Goal: Navigation & Orientation: Find specific page/section

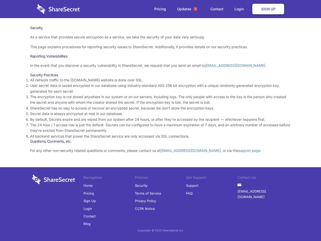
click at [160, 120] on li "By default, Secrets expire and are wiped from our system after 24 hours, or aft…" at bounding box center [160, 120] width 261 height 6
click at [195, 9] on span "1" at bounding box center [195, 9] width 4 height 4
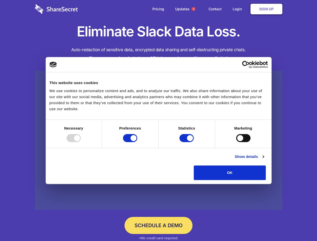
click at [81, 142] on div at bounding box center [73, 138] width 14 height 8
click at [137, 142] on input "Preferences" at bounding box center [130, 138] width 14 height 8
checkbox input "false"
click at [187, 142] on input "Statistics" at bounding box center [186, 138] width 14 height 8
checkbox input "false"
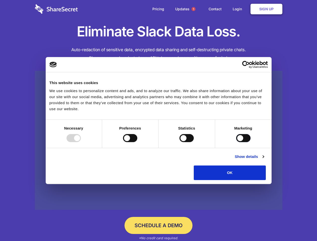
click at [236, 142] on input "Marketing" at bounding box center [243, 138] width 14 height 8
checkbox input "true"
click at [263, 159] on link "Show details" at bounding box center [248, 156] width 29 height 6
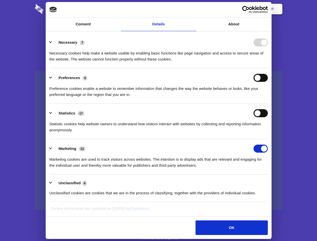
click at [267, 98] on div "Preferences 4 Preference cookies enable a website to remember information that …" at bounding box center [158, 86] width 218 height 24
click at [193, 9] on span "1" at bounding box center [193, 9] width 4 height 4
